Goal: Information Seeking & Learning: Learn about a topic

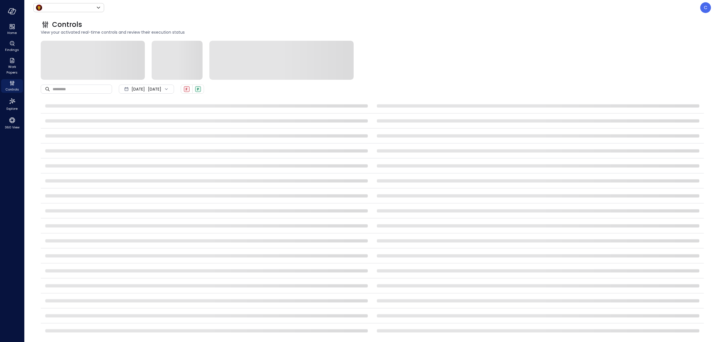
type input "*****"
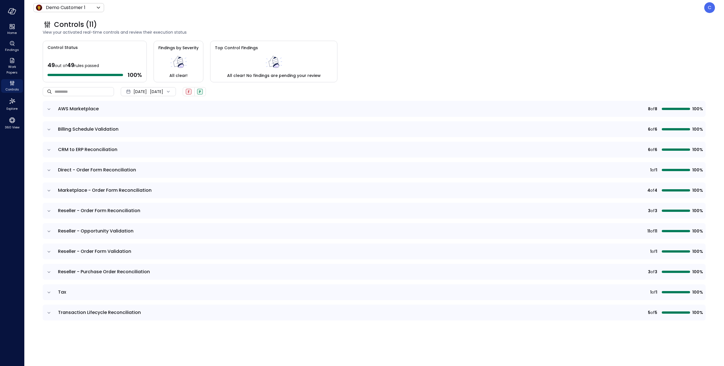
click at [160, 89] on div "[DATE] [DATE]" at bounding box center [148, 91] width 55 height 9
click at [145, 126] on li "Current Year [DATE]" at bounding box center [151, 125] width 45 height 9
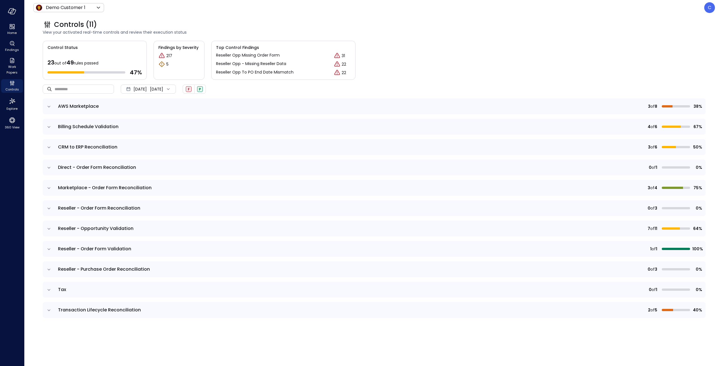
click at [49, 188] on icon "expand row" at bounding box center [49, 188] width 6 height 6
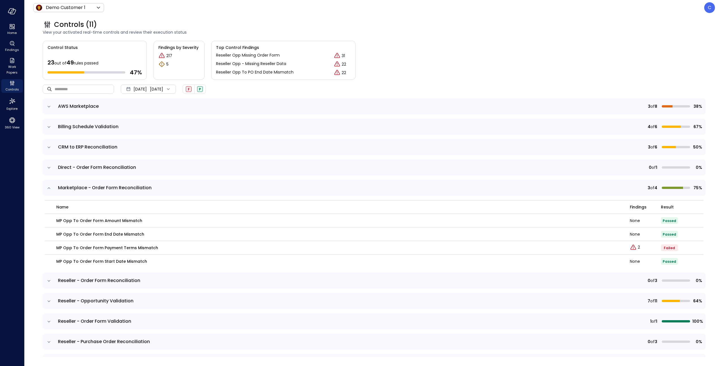
click at [49, 188] on icon "expand row" at bounding box center [49, 188] width 6 height 6
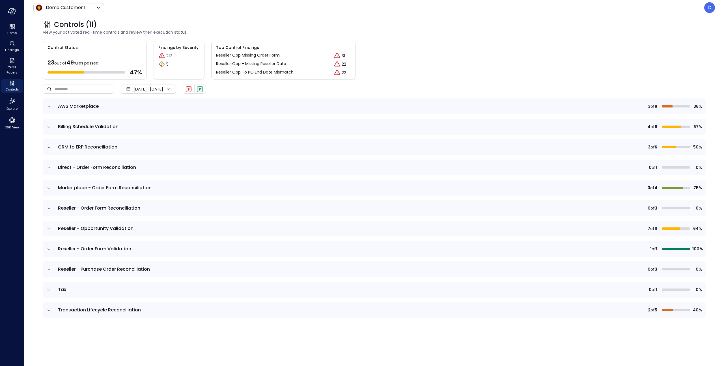
click at [176, 87] on div "[DATE] [DATE]" at bounding box center [148, 89] width 55 height 9
click at [171, 88] on icon at bounding box center [168, 89] width 6 height 6
click at [262, 90] on div "​ ​ [DATE] [DATE] F P" at bounding box center [374, 89] width 663 height 19
click at [47, 106] on icon "expand row" at bounding box center [49, 107] width 6 height 6
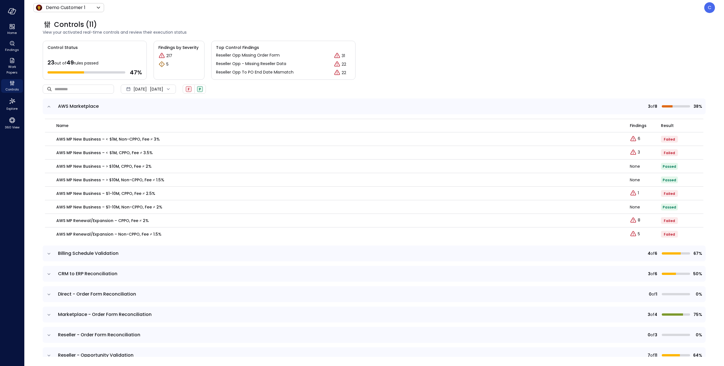
click at [49, 107] on icon "expand row" at bounding box center [49, 107] width 6 height 6
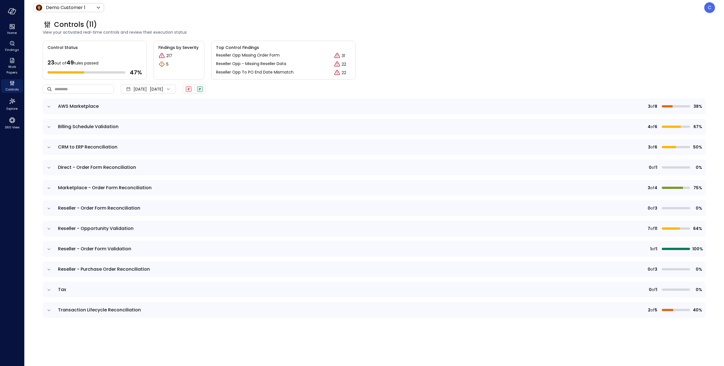
click at [49, 127] on icon "expand row" at bounding box center [49, 126] width 3 height 1
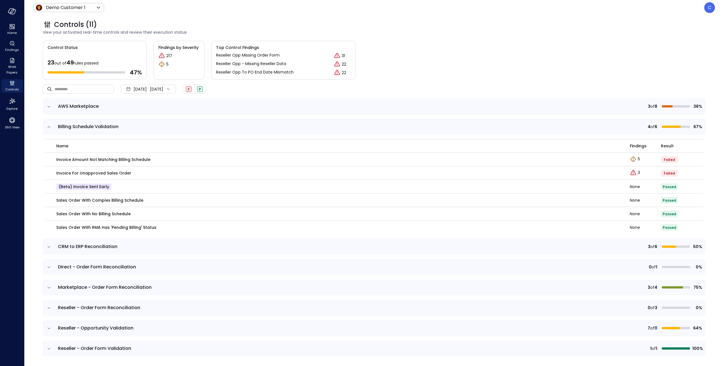
click at [50, 129] on icon "expand row" at bounding box center [49, 127] width 6 height 6
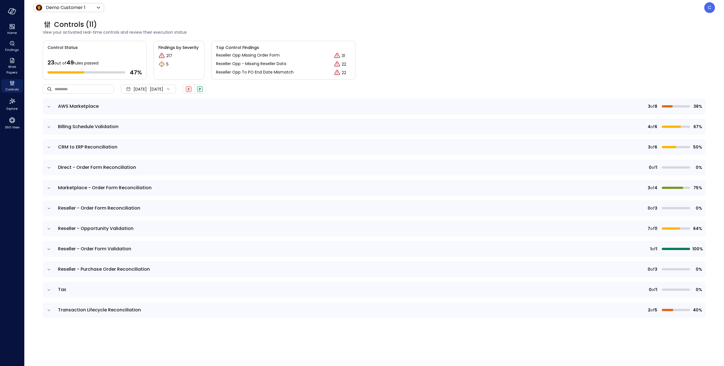
click at [49, 147] on icon "expand row" at bounding box center [49, 146] width 3 height 1
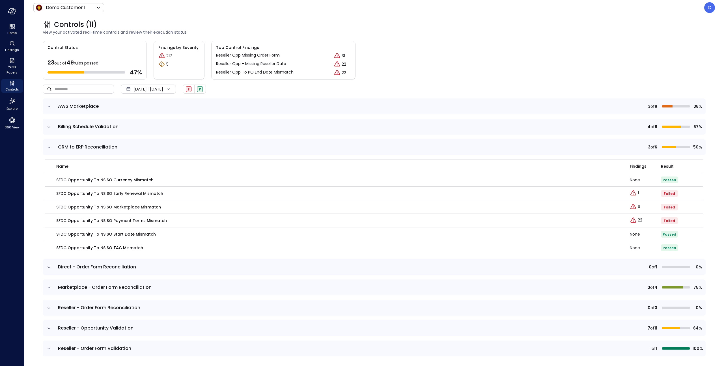
click at [50, 147] on icon "expand row" at bounding box center [49, 148] width 6 height 6
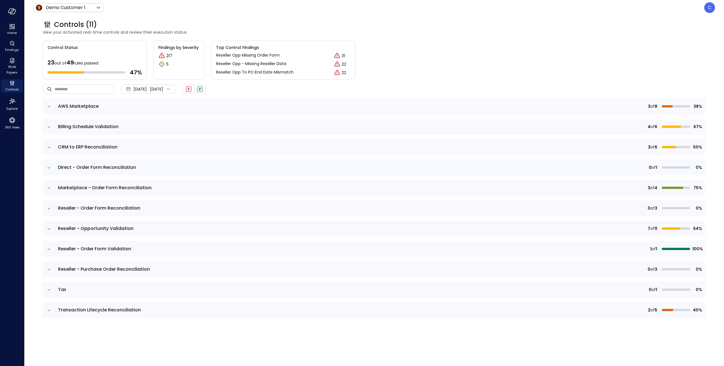
click at [48, 188] on icon "expand row" at bounding box center [49, 188] width 6 height 6
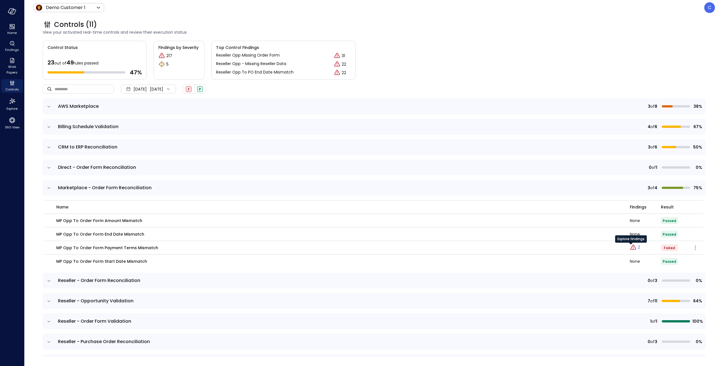
click at [630, 247] on icon "Explore findings" at bounding box center [633, 247] width 7 height 7
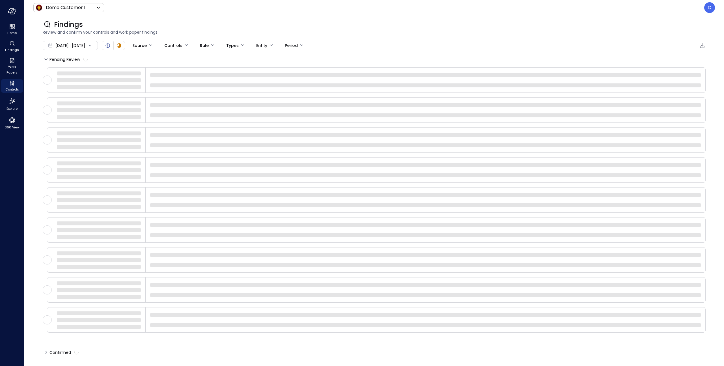
type input "****"
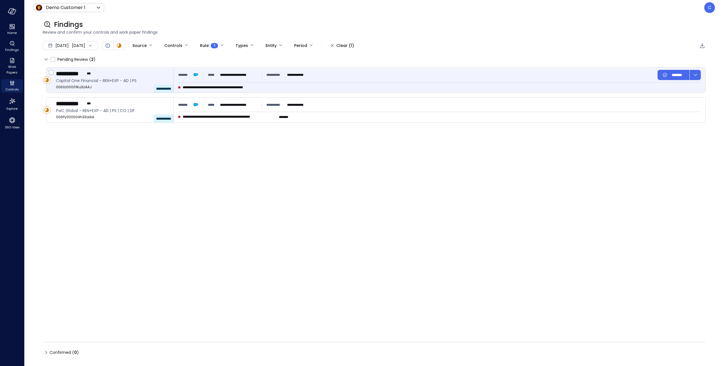
click at [201, 88] on span "**********" at bounding box center [225, 88] width 84 height 6
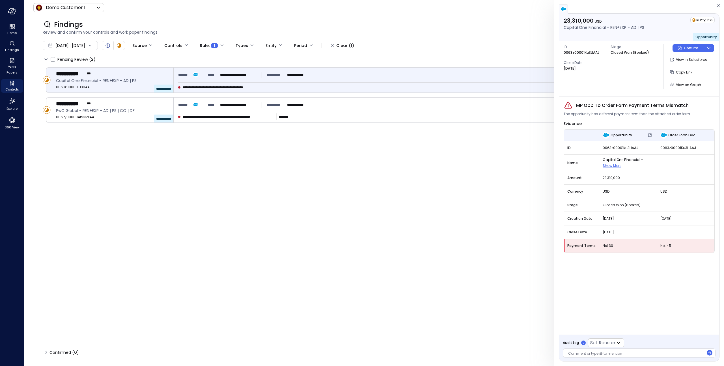
click at [600, 342] on div at bounding box center [636, 354] width 136 height 6
click at [608, 342] on body "**********" at bounding box center [362, 183] width 724 height 366
click at [695, 342] on div at bounding box center [362, 183] width 724 height 366
click at [628, 342] on div "**********" at bounding box center [636, 354] width 136 height 6
click at [624, 342] on div "**********" at bounding box center [636, 354] width 136 height 6
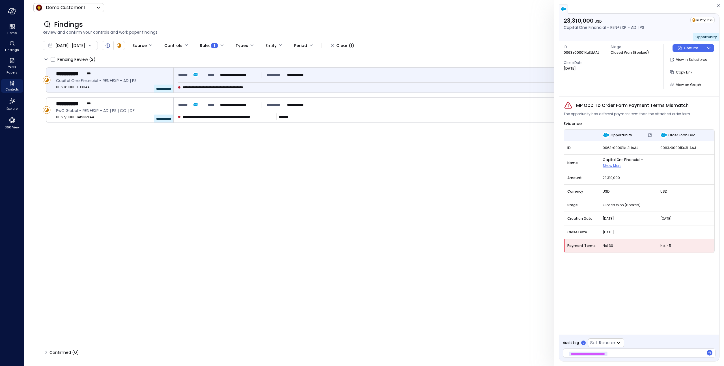
click at [607, 342] on span "**********" at bounding box center [588, 354] width 38 height 5
click at [708, 47] on icon "dropdown-icon-button" at bounding box center [708, 48] width 7 height 7
click at [666, 45] on div "ID 0063z00001Ku3LlAAJ Stage Closed Won (Booked) Close Date [DATE] Confirm View …" at bounding box center [639, 67] width 160 height 52
click at [708, 47] on icon "dropdown-icon-button" at bounding box center [708, 48] width 7 height 7
click at [687, 84] on span "View on Graph" at bounding box center [688, 84] width 25 height 5
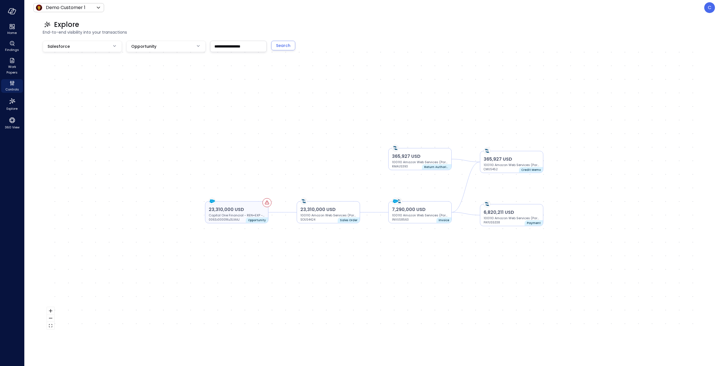
click at [268, 202] on icon at bounding box center [266, 202] width 5 height 5
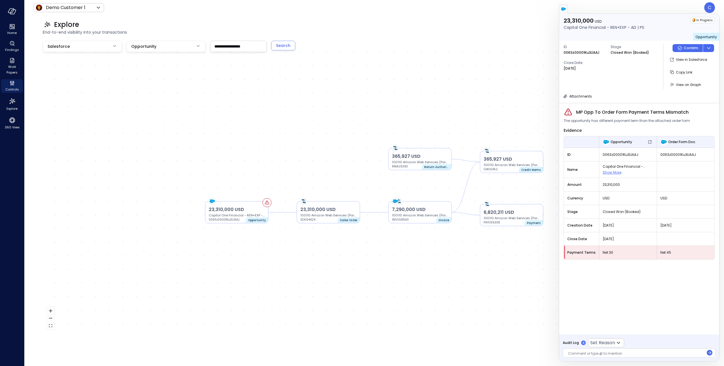
click at [563, 6] on img "button" at bounding box center [564, 9] width 6 height 6
click at [266, 203] on icon at bounding box center [266, 202] width 5 height 5
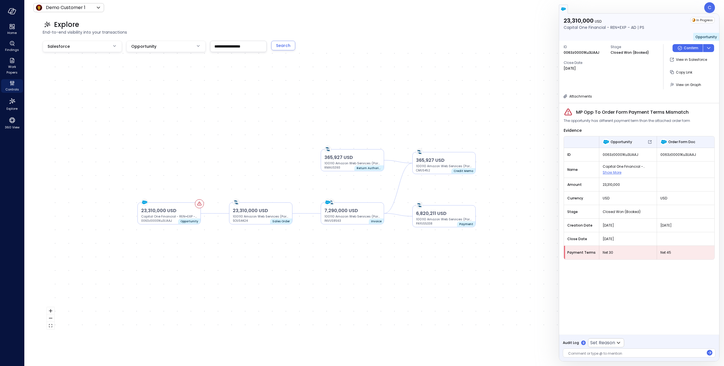
drag, startPoint x: 365, startPoint y: 130, endPoint x: 297, endPoint y: 131, distance: 67.6
click at [297, 131] on div "23,310,000 USD Capital One Financial - REN+EXP - AD | PS 0063z00001Ku3LlAAJ Opp…" at bounding box center [374, 187] width 663 height 293
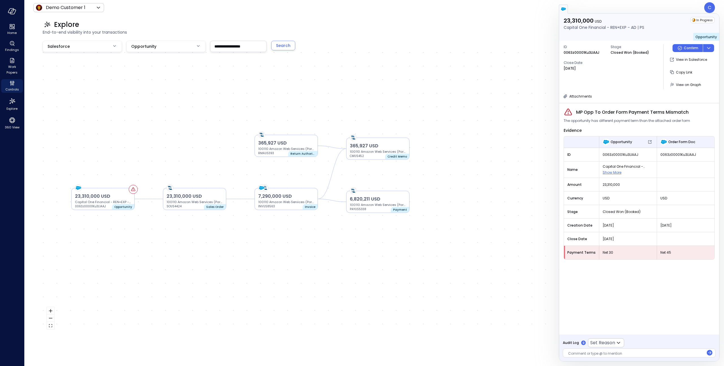
drag, startPoint x: 449, startPoint y: 267, endPoint x: 384, endPoint y: 253, distance: 66.6
click at [384, 253] on div "23,310,000 USD Capital One Financial - REN+EXP - AD | PS 0063z00001Ku3LlAAJ Opp…" at bounding box center [374, 187] width 663 height 293
click at [599, 27] on p "Capital One Financial - REN+EXP - AD | PS" at bounding box center [604, 27] width 81 height 6
click at [13, 85] on icon "Controls" at bounding box center [12, 83] width 7 height 7
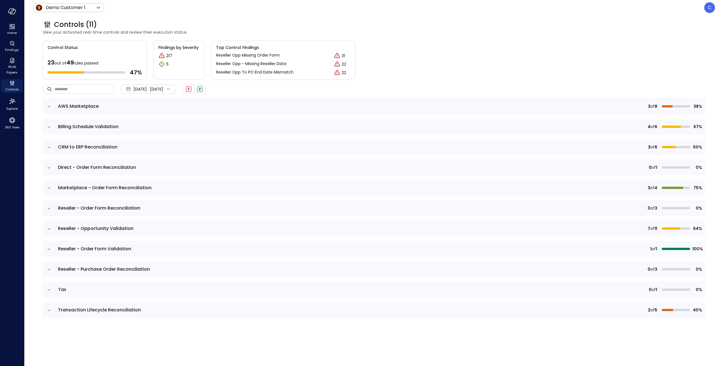
click at [49, 188] on icon "expand row" at bounding box center [49, 188] width 6 height 6
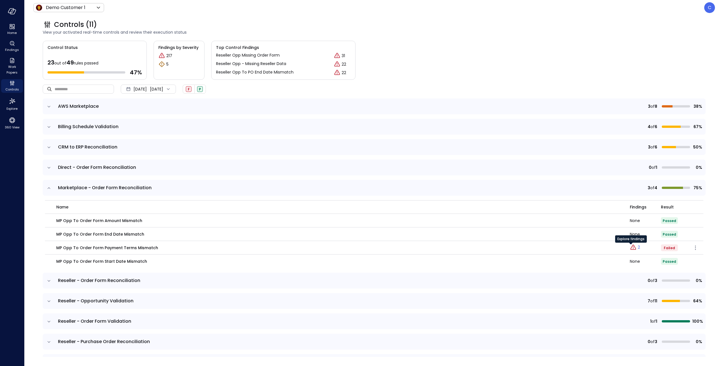
click at [629, 246] on div "Explore findings" at bounding box center [631, 240] width 32 height 11
click at [630, 248] on icon "Explore findings" at bounding box center [633, 247] width 7 height 7
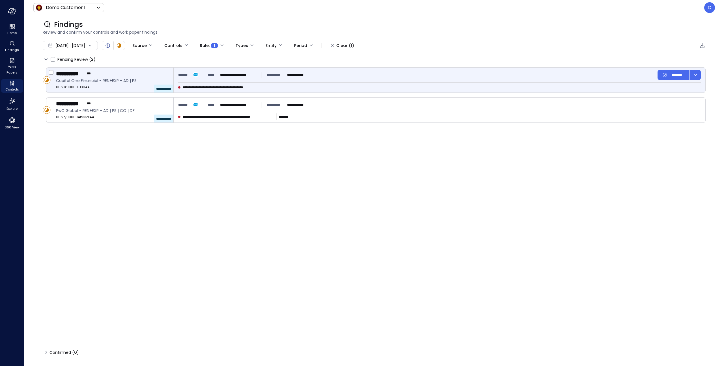
click at [151, 72] on div "**********" at bounding box center [112, 73] width 113 height 7
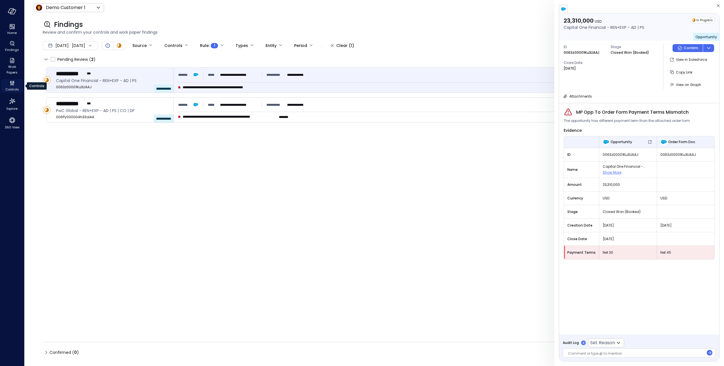
click at [9, 84] on icon "Controls" at bounding box center [12, 83] width 7 height 7
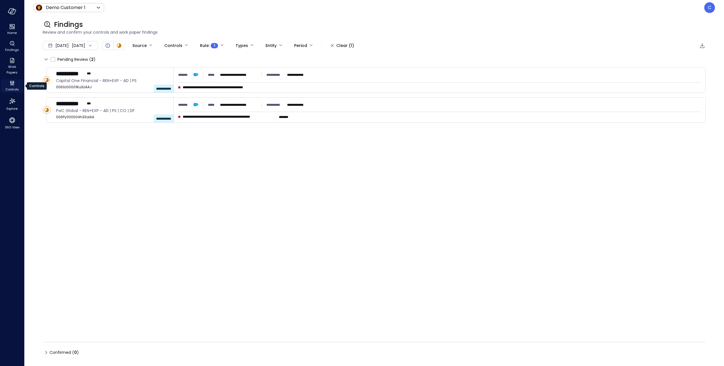
click at [8, 83] on div "Controls" at bounding box center [12, 86] width 22 height 14
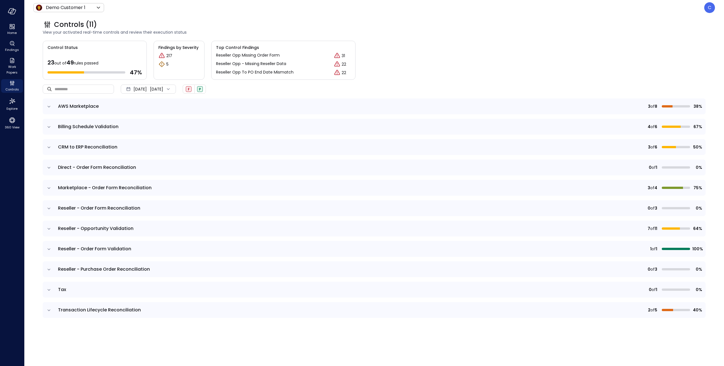
click at [48, 229] on icon "expand row" at bounding box center [49, 229] width 6 height 6
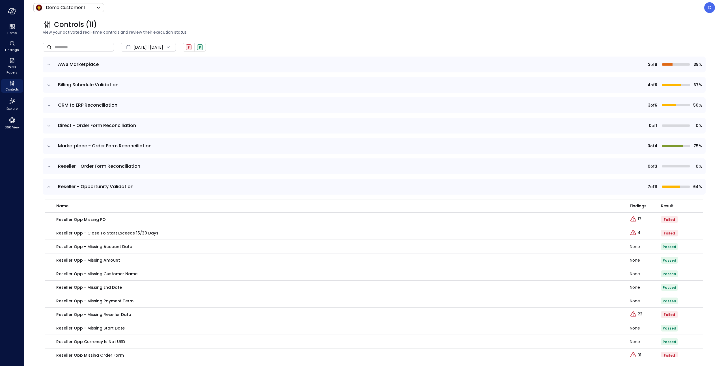
scroll to position [49, 0]
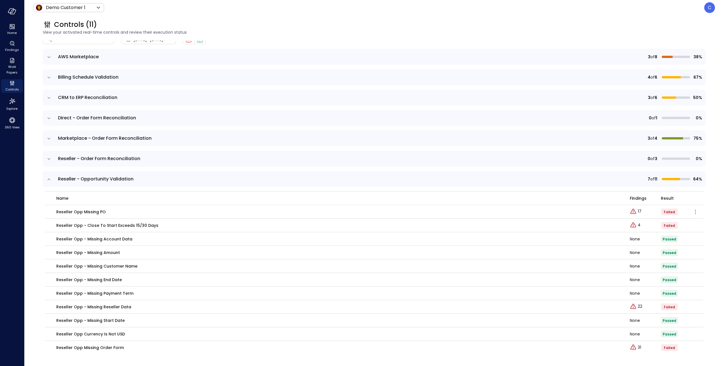
click at [94, 212] on p "Reseller Opp Missing PO" at bounding box center [80, 212] width 49 height 6
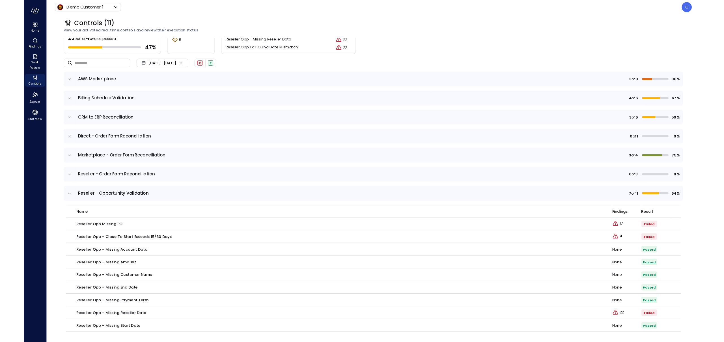
scroll to position [0, 0]
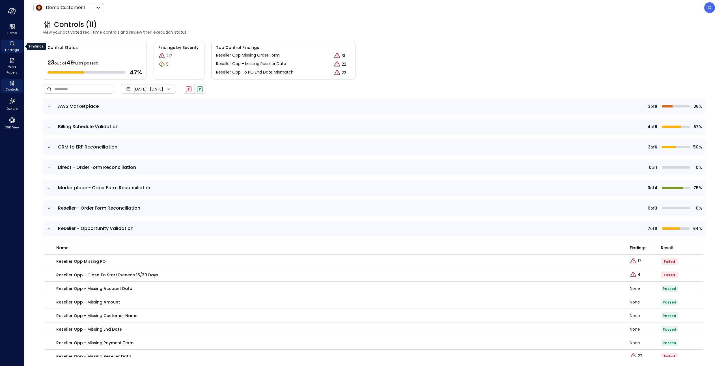
click at [11, 45] on icon "Findings" at bounding box center [12, 43] width 7 height 7
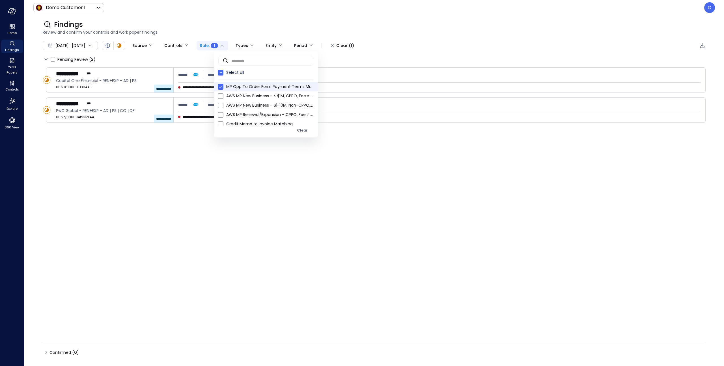
click at [223, 47] on body "**********" at bounding box center [362, 183] width 724 height 366
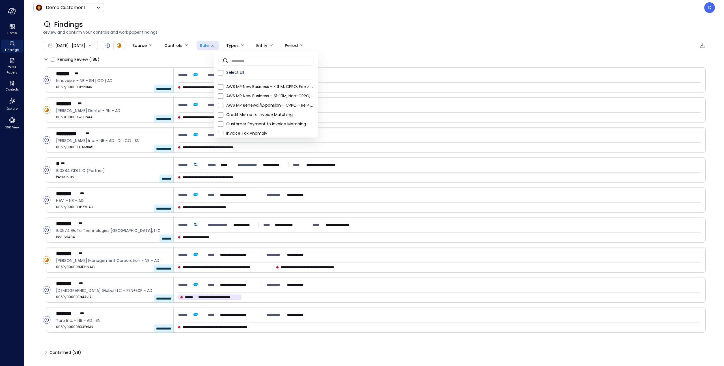
click at [259, 15] on div at bounding box center [362, 183] width 724 height 366
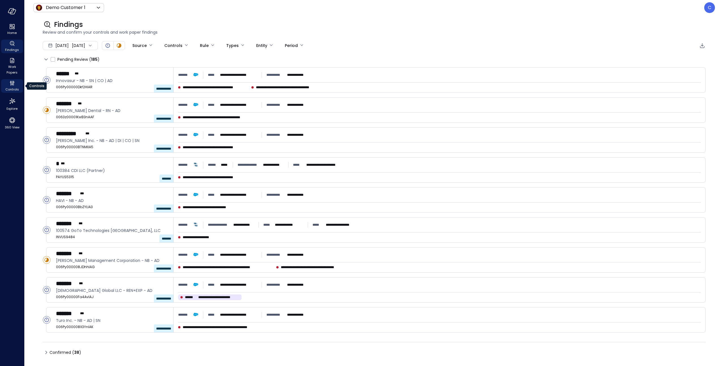
click at [13, 87] on span "Controls" at bounding box center [12, 90] width 14 height 6
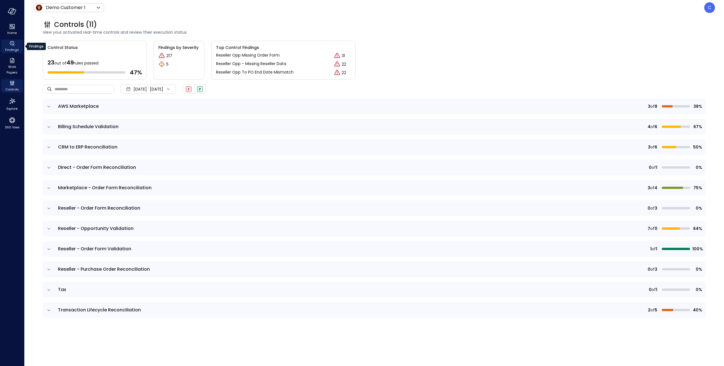
click at [13, 47] on span "Findings" at bounding box center [12, 50] width 14 height 6
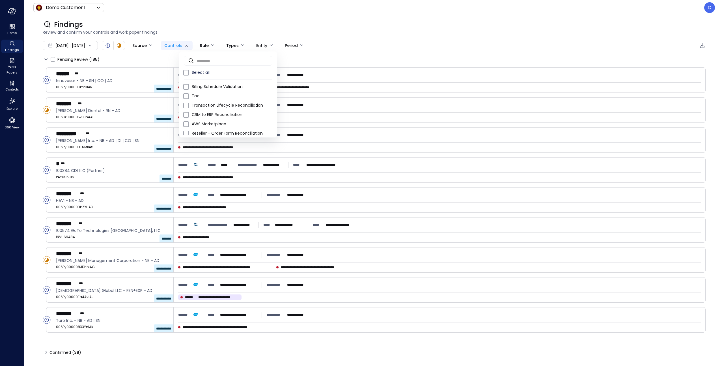
click at [203, 46] on body "**********" at bounding box center [362, 183] width 724 height 366
click at [227, 44] on div at bounding box center [362, 183] width 724 height 366
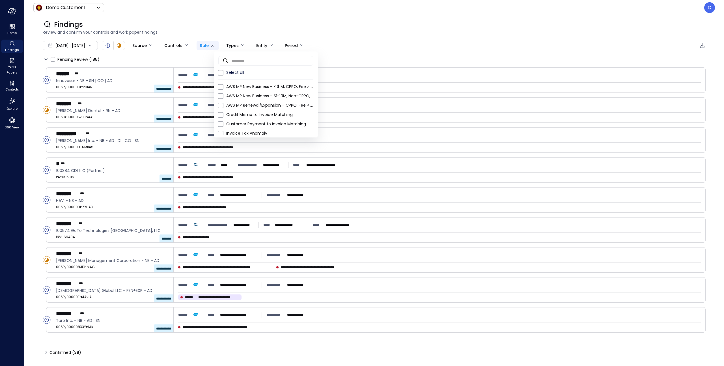
click at [231, 44] on body "**********" at bounding box center [362, 183] width 724 height 366
click at [259, 45] on div at bounding box center [362, 183] width 724 height 366
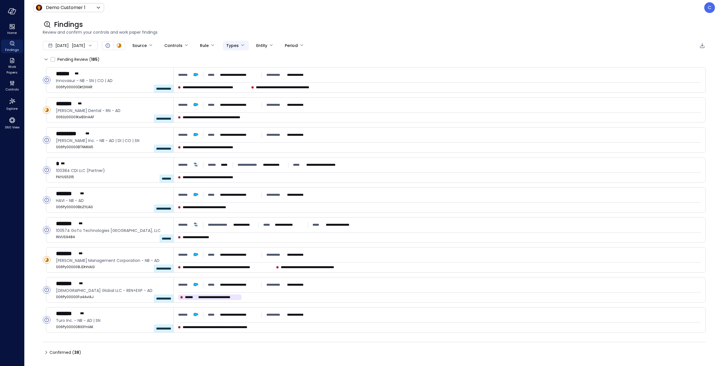
click at [259, 45] on body "**********" at bounding box center [362, 183] width 724 height 366
click at [273, 15] on div at bounding box center [362, 183] width 724 height 366
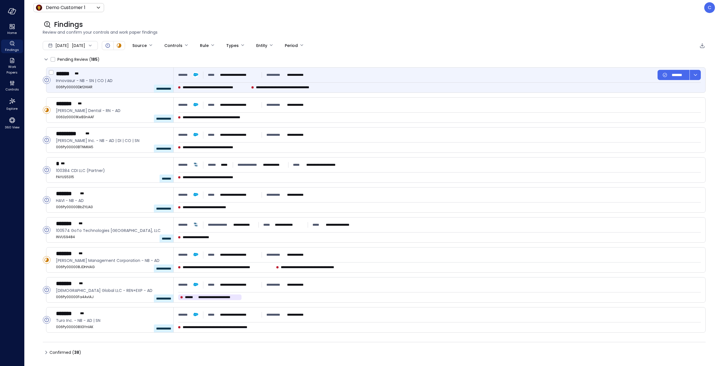
click at [282, 87] on span "**********" at bounding box center [290, 88] width 68 height 6
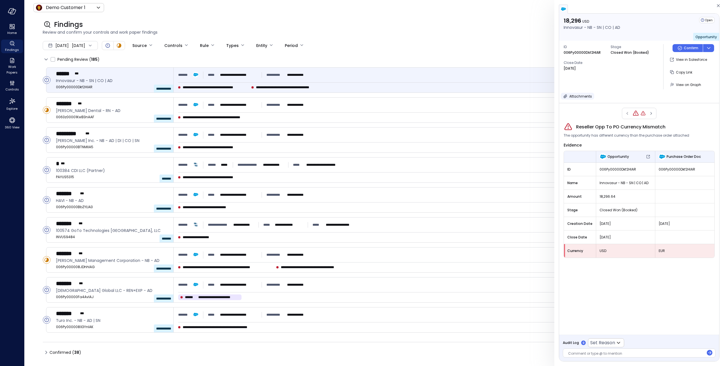
click at [566, 96] on icon "button" at bounding box center [566, 96] width 4 height 4
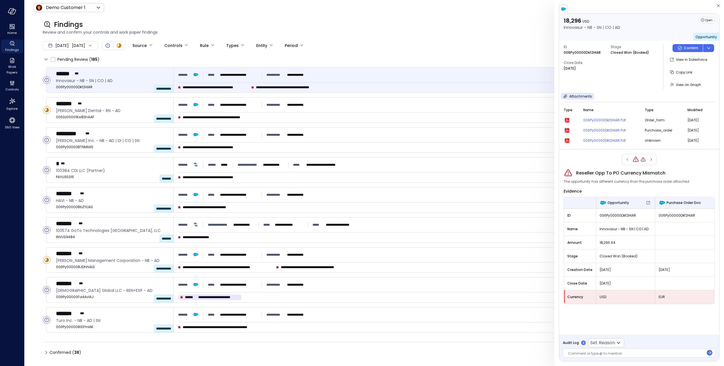
click at [568, 130] on icon "button" at bounding box center [567, 131] width 4 height 4
drag, startPoint x: 573, startPoint y: 353, endPoint x: 574, endPoint y: 351, distance: 2.9
click at [573, 342] on div at bounding box center [636, 354] width 136 height 6
click at [652, 159] on icon "button" at bounding box center [651, 159] width 6 height 7
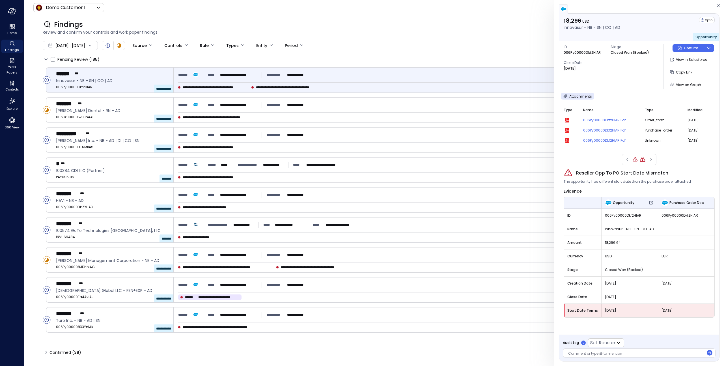
click at [631, 158] on div at bounding box center [639, 159] width 35 height 11
click at [627, 160] on icon "button" at bounding box center [627, 159] width 6 height 7
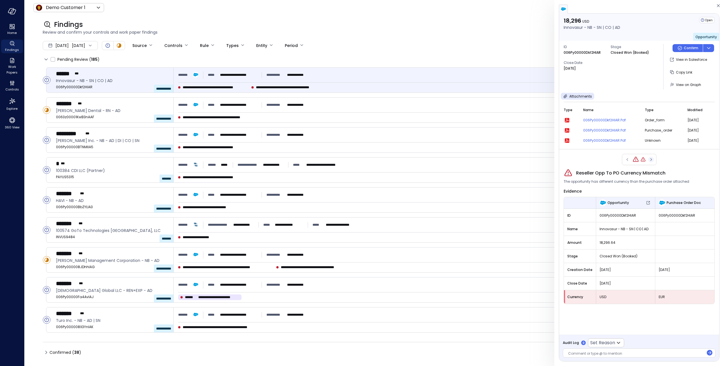
click at [650, 159] on icon "button" at bounding box center [651, 159] width 6 height 7
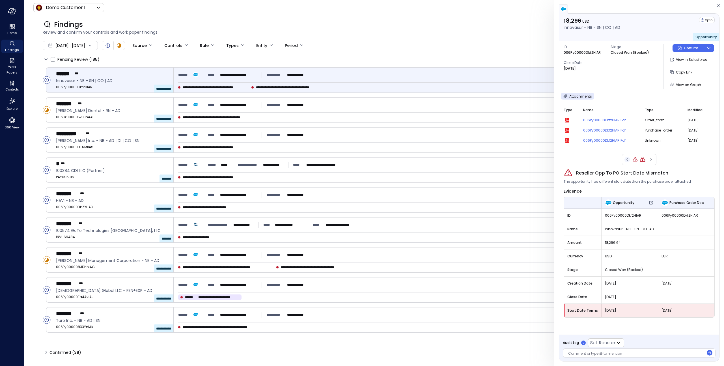
click at [628, 159] on icon "button" at bounding box center [627, 159] width 6 height 7
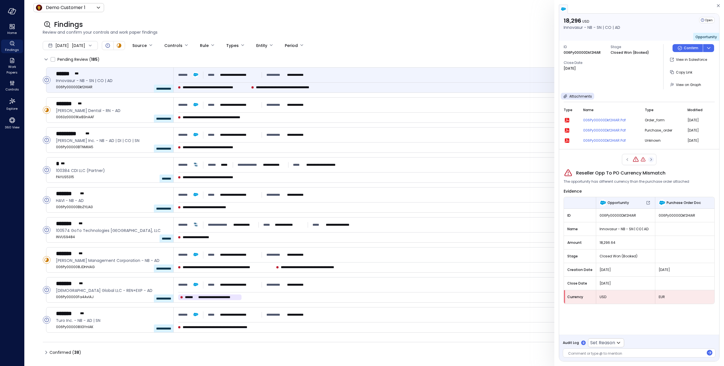
click at [651, 159] on icon "button" at bounding box center [650, 159] width 1 height 3
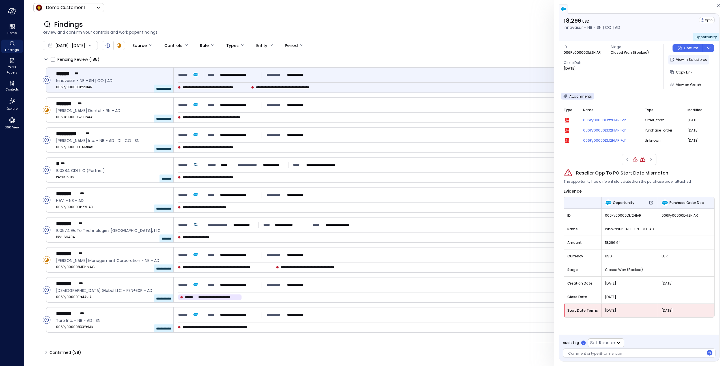
click at [687, 59] on p "View in Salesforce" at bounding box center [691, 60] width 31 height 6
click at [673, 59] on icon "button" at bounding box center [672, 60] width 6 height 6
click at [718, 6] on icon "button" at bounding box center [718, 5] width 3 height 3
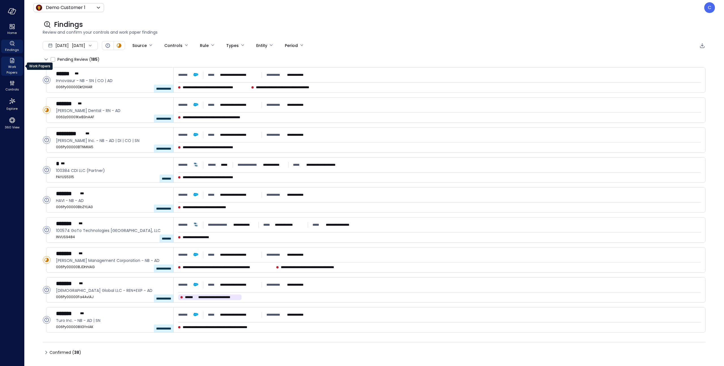
click at [13, 64] on span "Work Papers" at bounding box center [11, 69] width 17 height 11
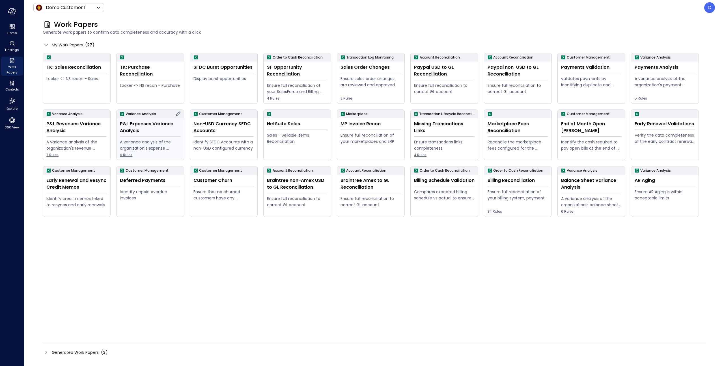
click at [149, 128] on div "P&L Expenses Variance Analysis" at bounding box center [150, 127] width 61 height 14
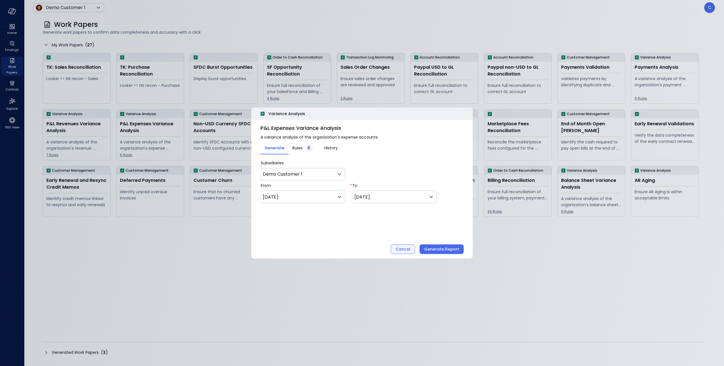
click at [407, 248] on div "Cancel" at bounding box center [403, 249] width 15 height 7
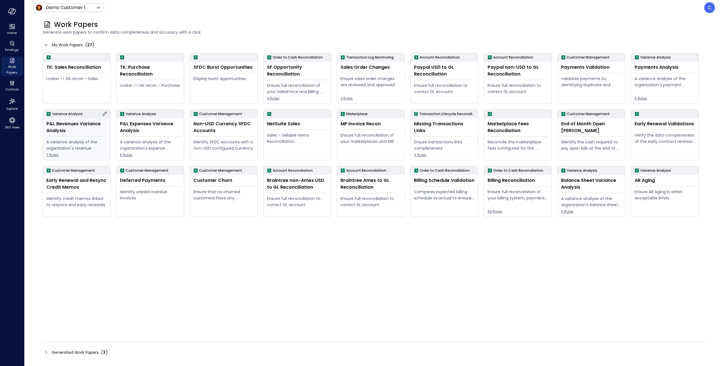
click at [77, 129] on div "P&L Revenues Variance Analysis" at bounding box center [76, 127] width 61 height 14
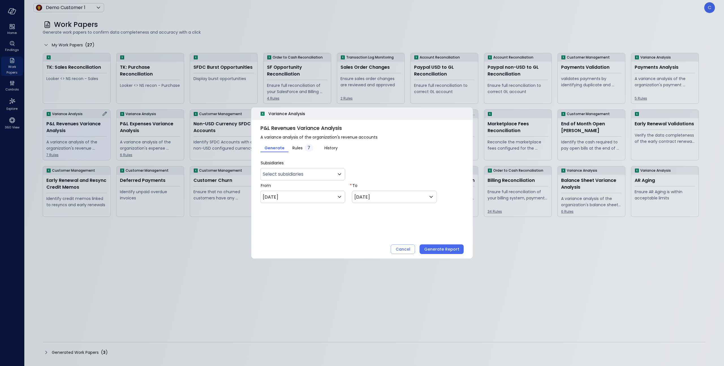
type input "*"
type input "**********"
click at [413, 249] on button "Cancel" at bounding box center [403, 249] width 24 height 10
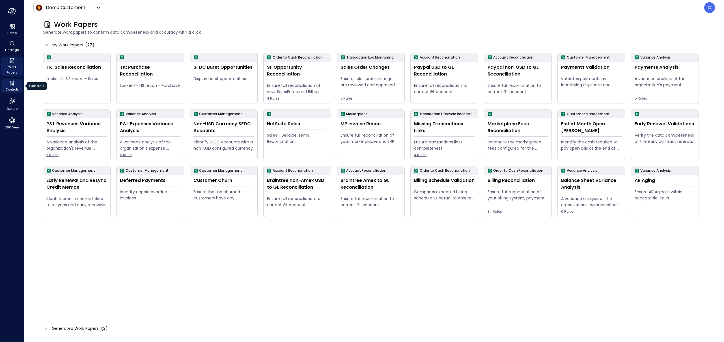
click at [12, 87] on span "Controls" at bounding box center [12, 90] width 14 height 6
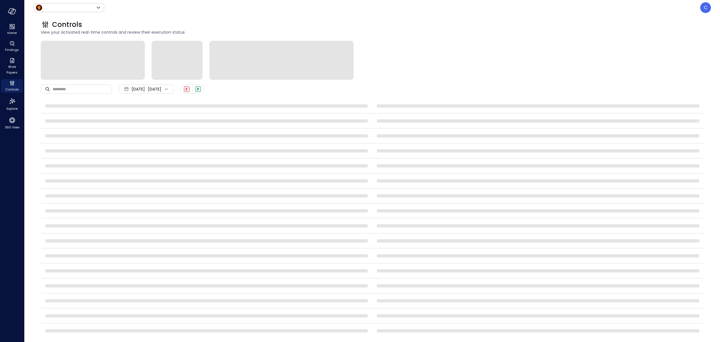
type input "*****"
